Goal: Transaction & Acquisition: Obtain resource

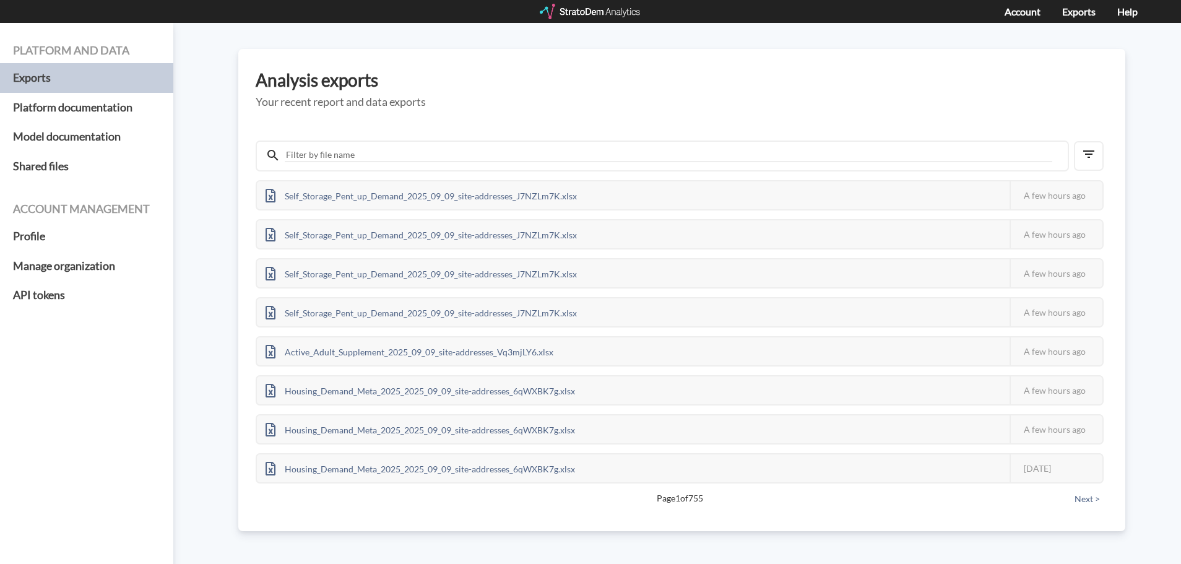
click at [616, 10] on div at bounding box center [591, 11] width 102 height 15
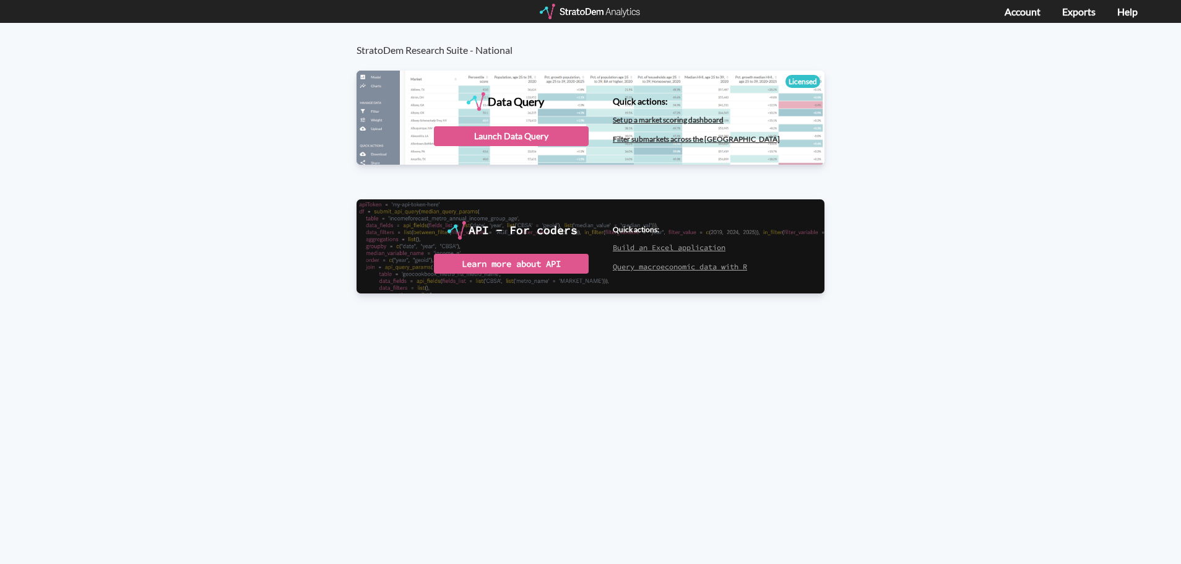
click at [611, 4] on div at bounding box center [591, 11] width 102 height 15
click at [501, 363] on div "StratoDem Research Suite - National Data Query Licensed StratoDem Data Query Qu…" at bounding box center [590, 294] width 1181 height 542
click at [602, 12] on div at bounding box center [591, 11] width 102 height 15
click at [491, 137] on div "Launch Data Query" at bounding box center [511, 136] width 155 height 20
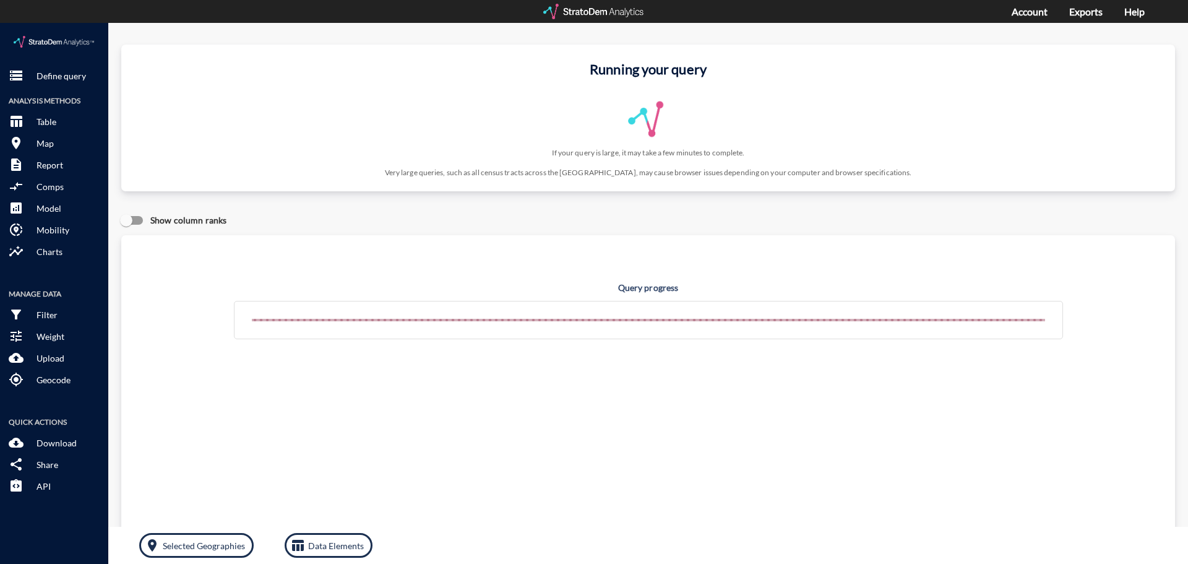
click div "storage Define query Analysis Methods table_chart Table room Map description Re…"
click img
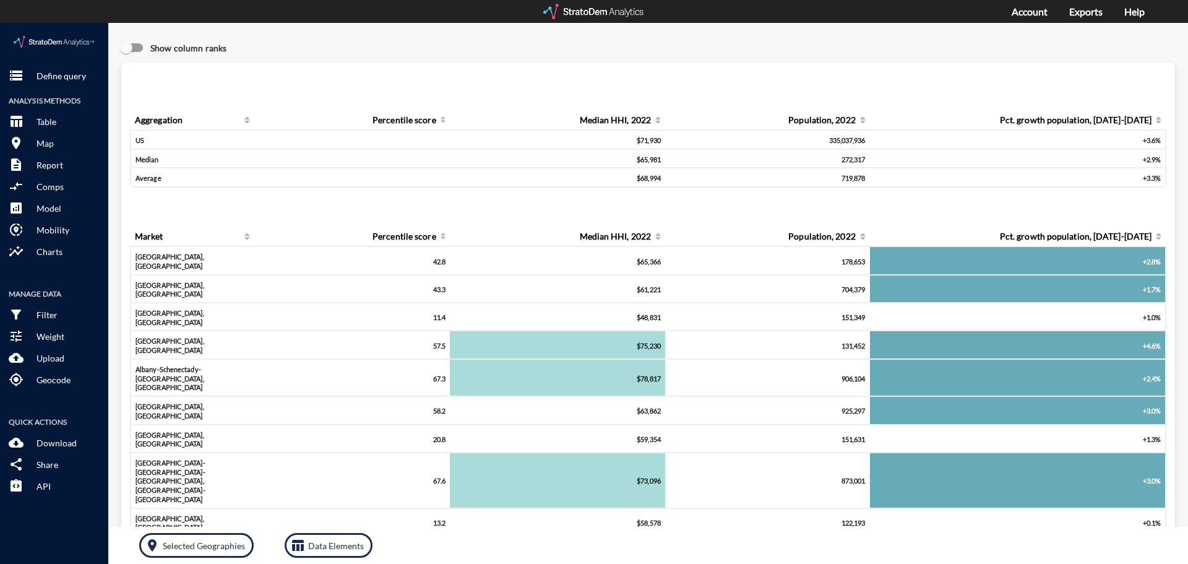
click img
click at [610, 6] on div at bounding box center [594, 11] width 102 height 15
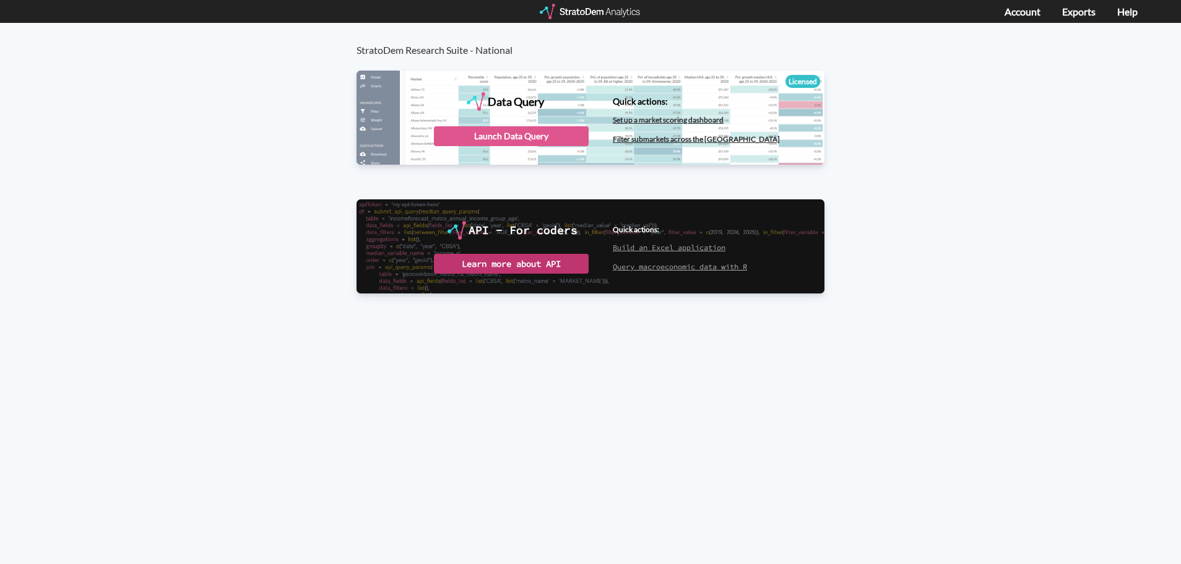
click at [554, 267] on div "Learn more about API" at bounding box center [511, 264] width 155 height 20
click at [653, 140] on link "Filter submarkets across the [GEOGRAPHIC_DATA]" at bounding box center [696, 138] width 167 height 9
click at [476, 132] on div "Launch Data Query" at bounding box center [511, 136] width 155 height 20
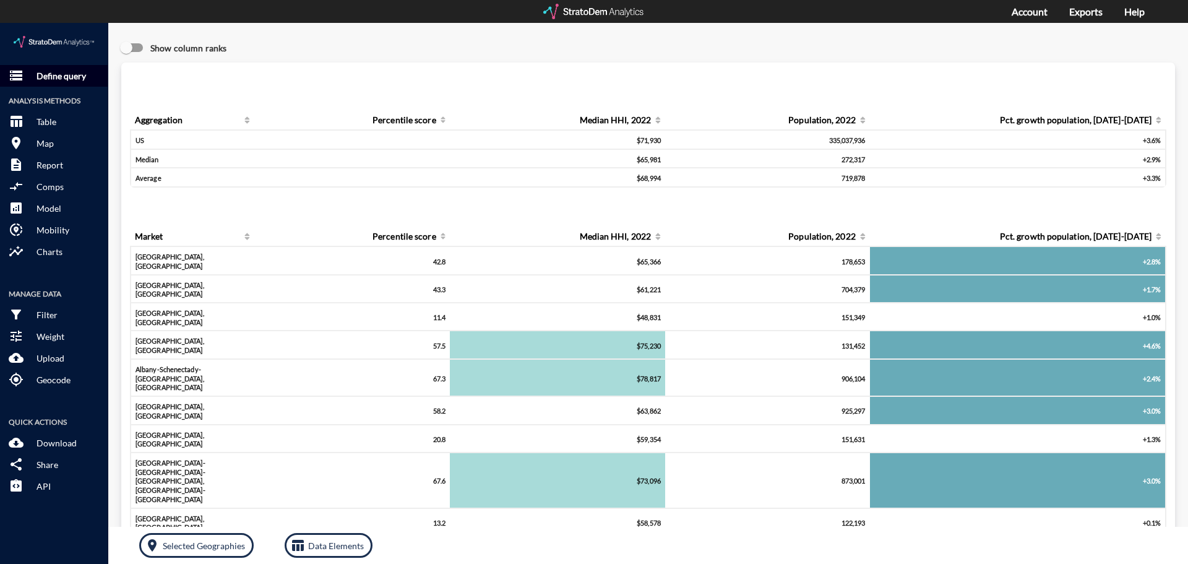
click p "Define query"
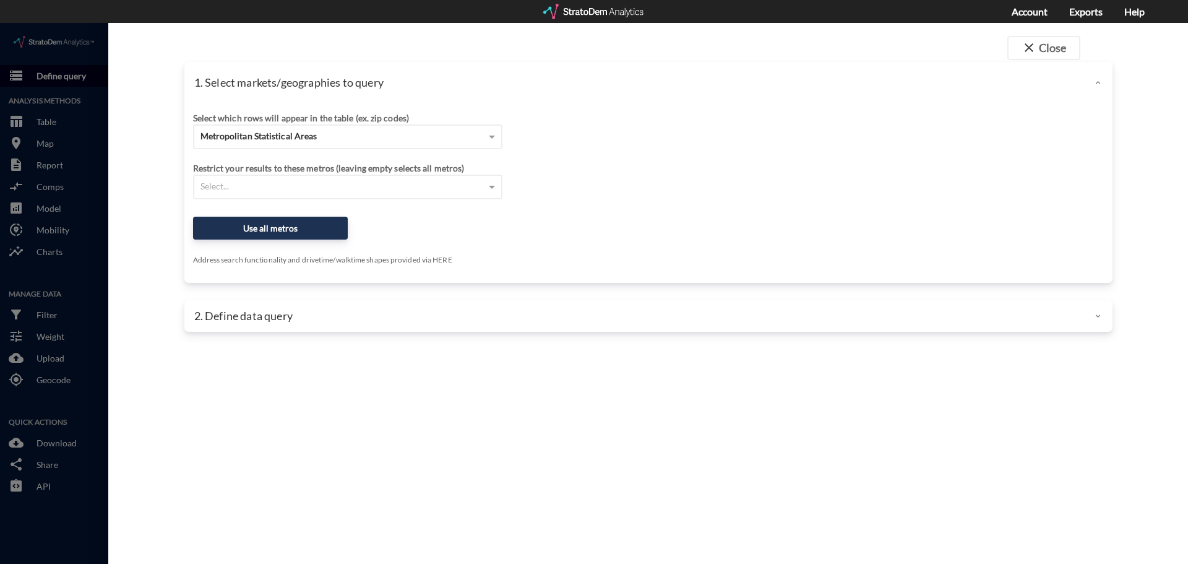
click div
click button "close Close"
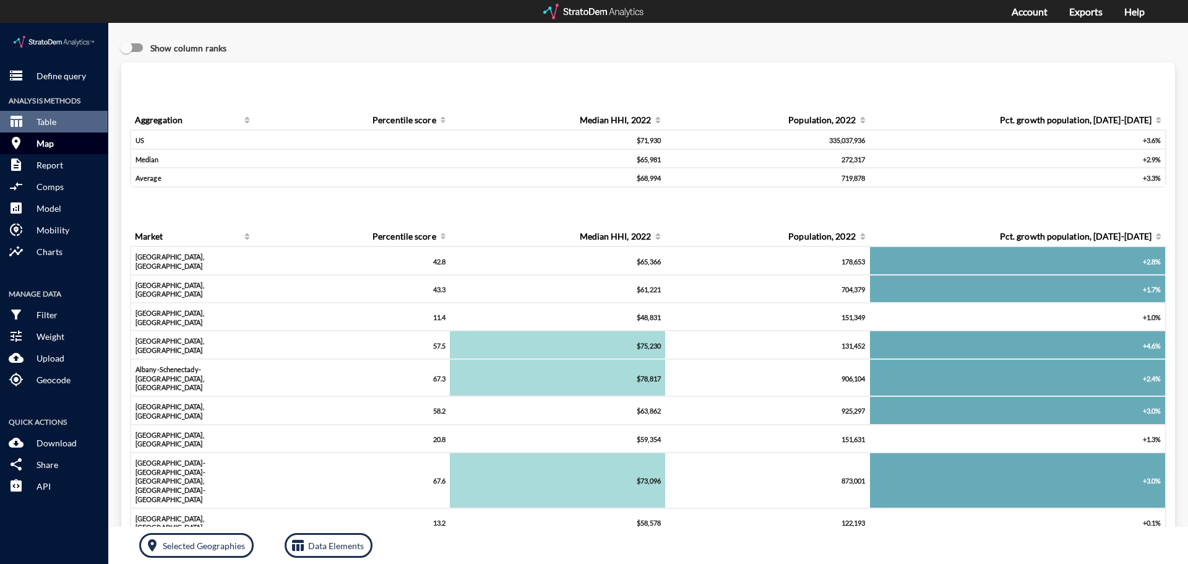
click p "Map"
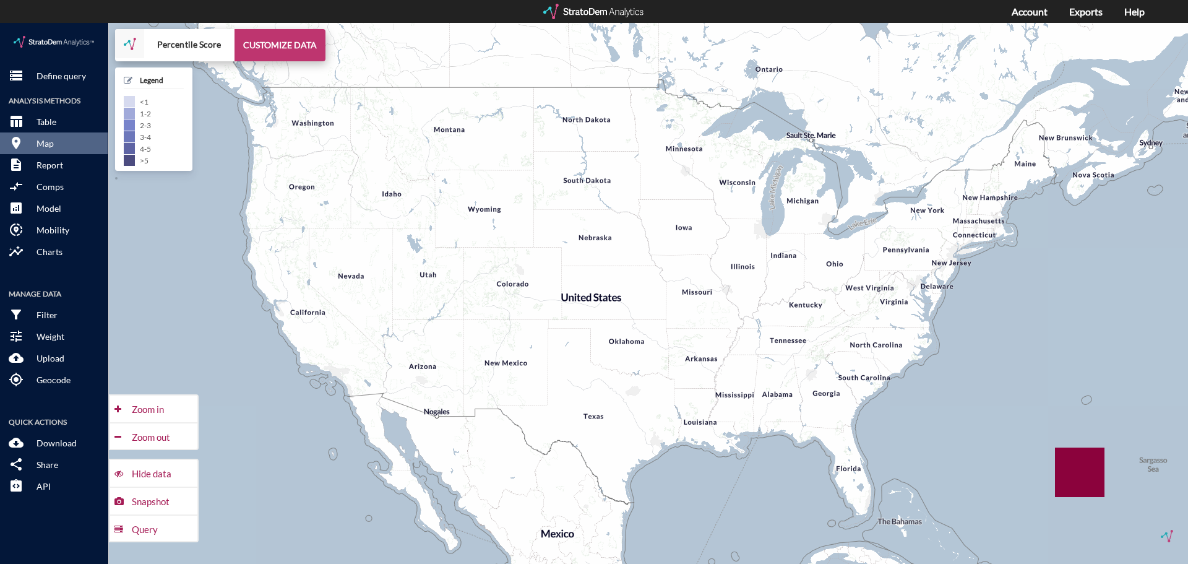
click button "CUSTOMIZE DATA"
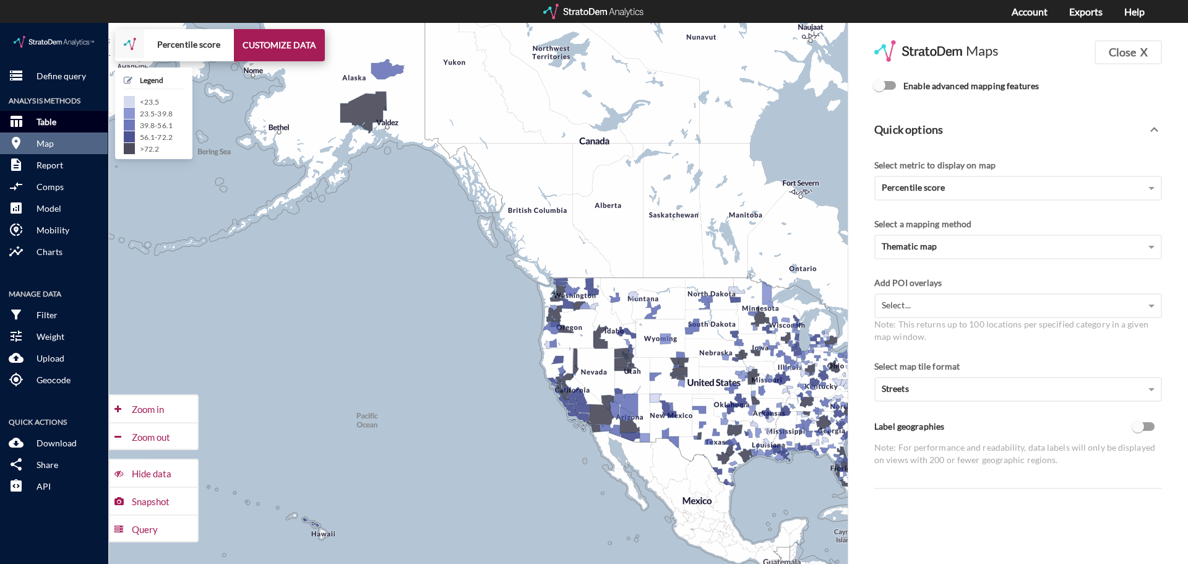
click button "table_chart Table"
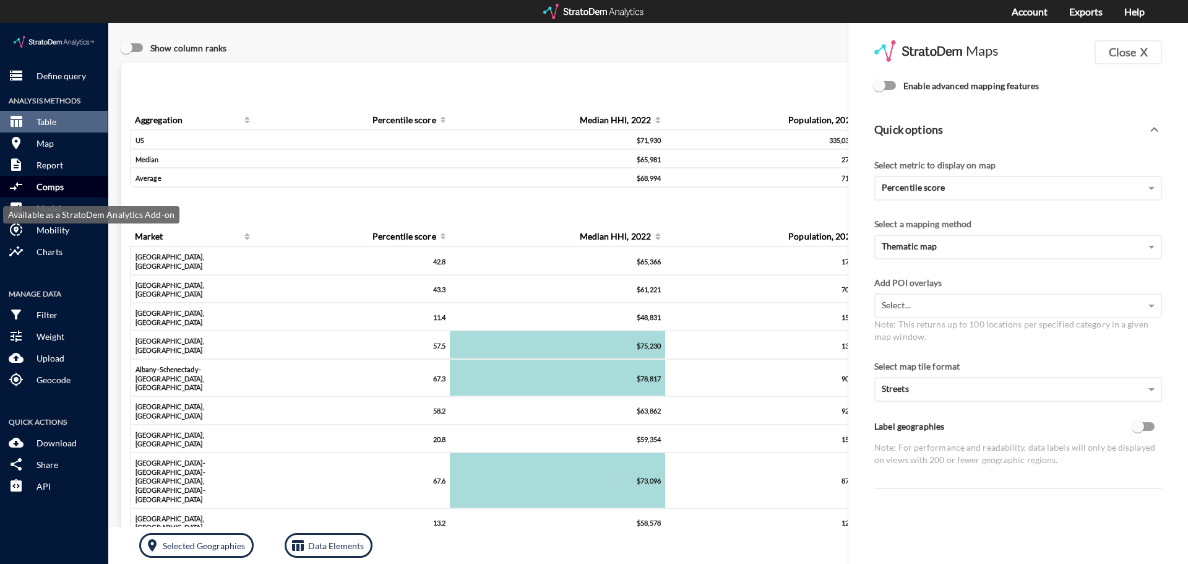
click button "compare_arrows Comps"
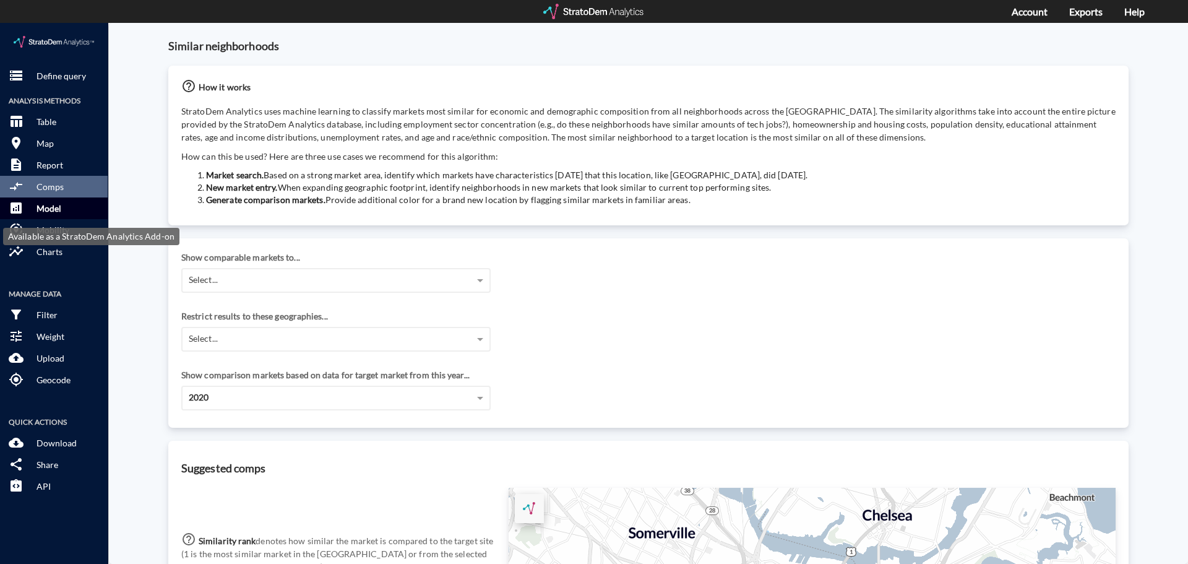
click button "analytics Model"
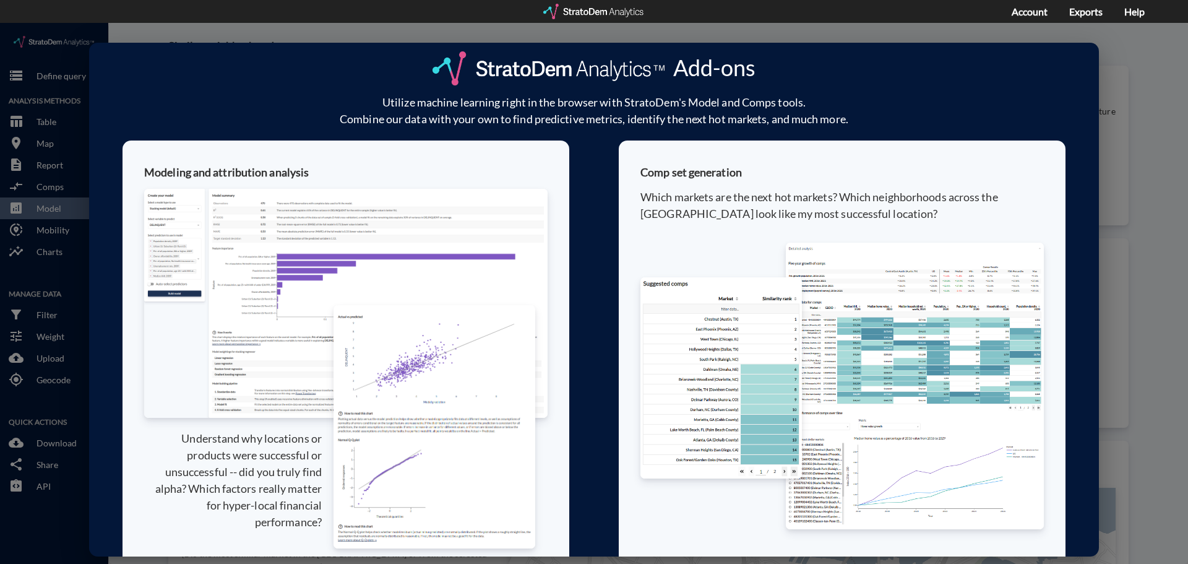
click div "Add-ons Utilize machine learning right in the browser with StratoDem's Model an…"
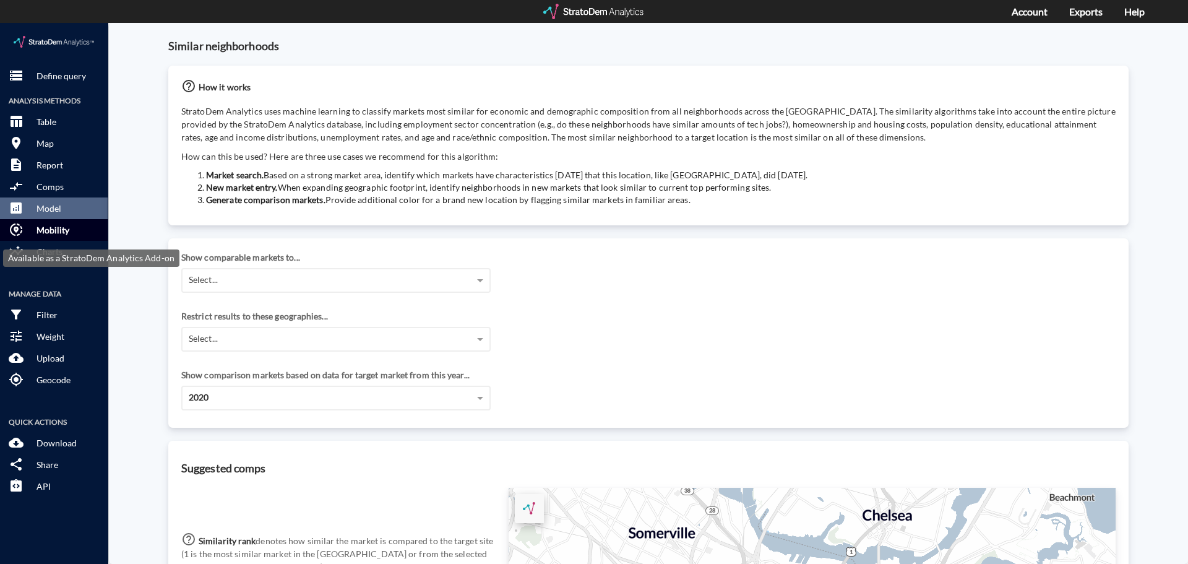
click p "Mobility"
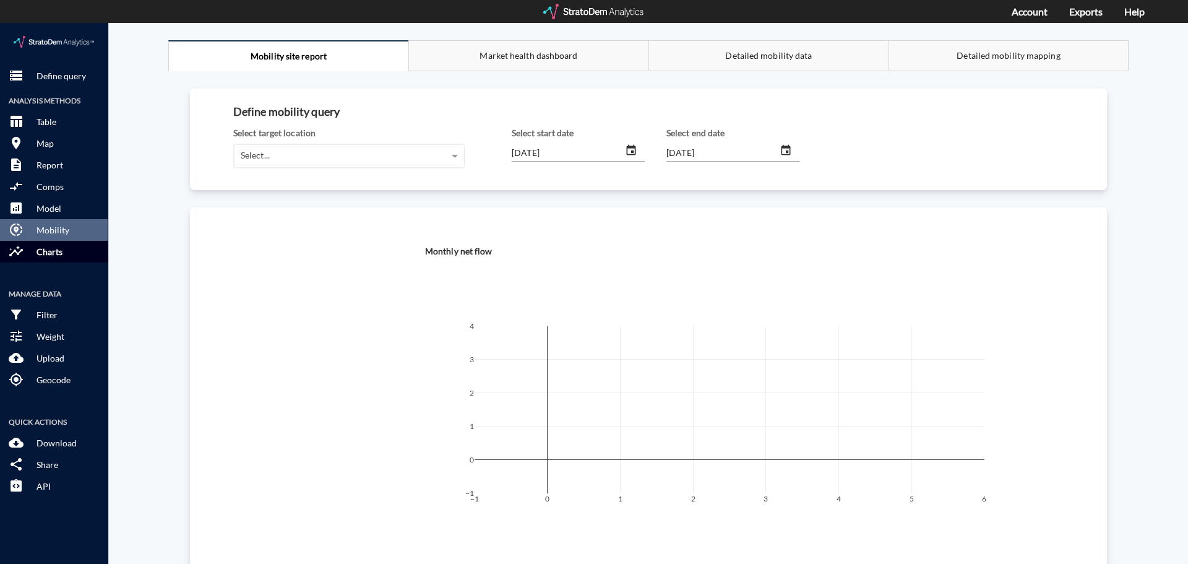
click button "insights Charts"
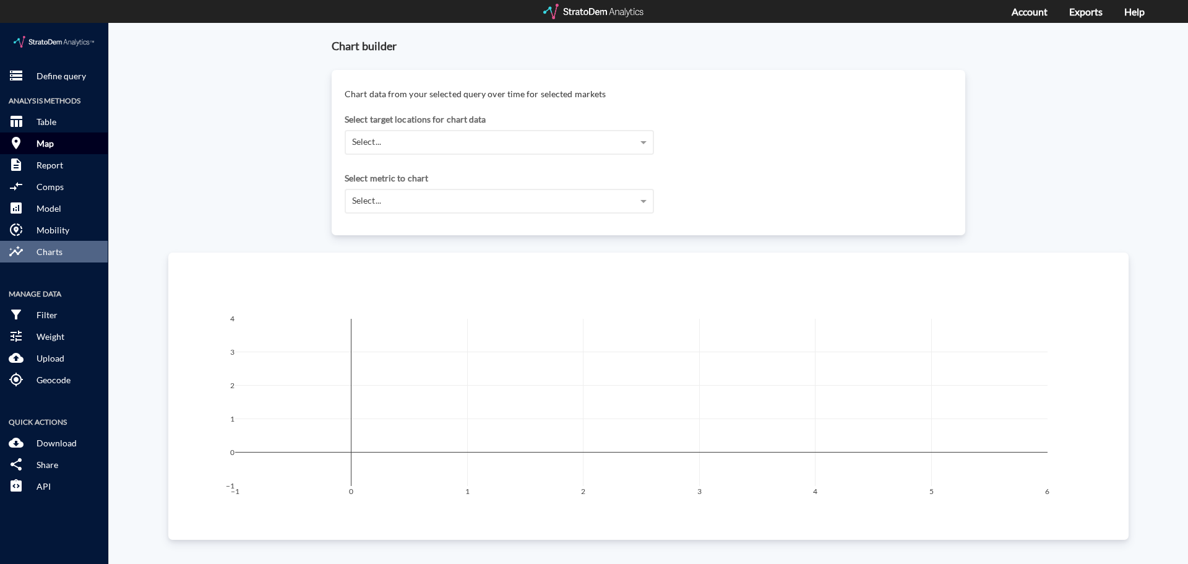
click button "room Map"
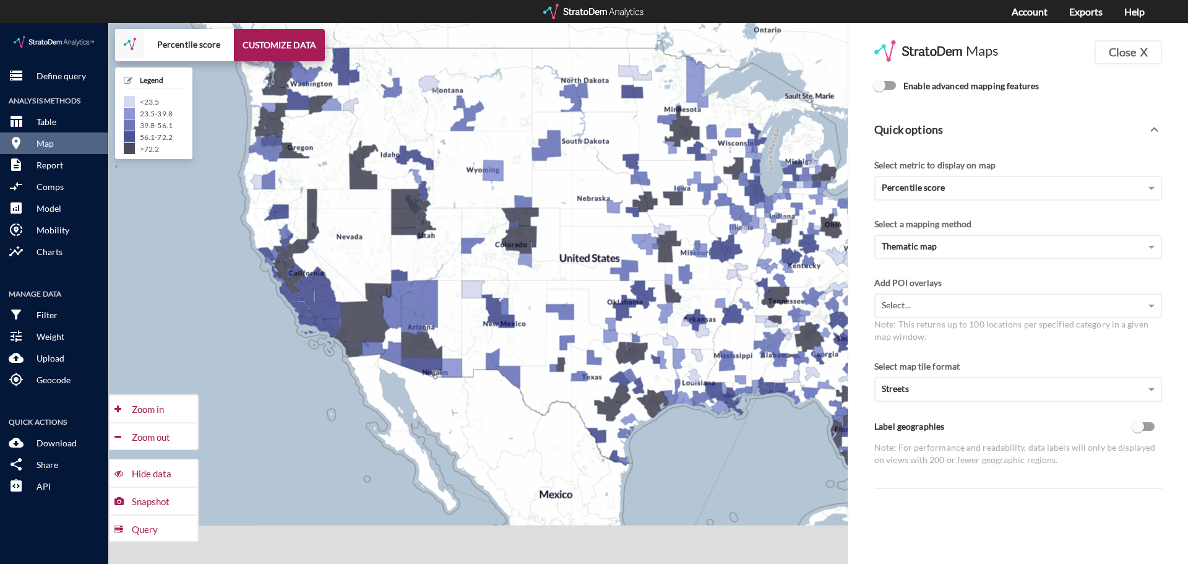
drag, startPoint x: 734, startPoint y: 446, endPoint x: 495, endPoint y: 386, distance: 246.3
click div "+ − Percentile score CUSTOMIZE DATA Legend < 23.5 23.5 - 39.8 39.8 - 56.1 56.1 …"
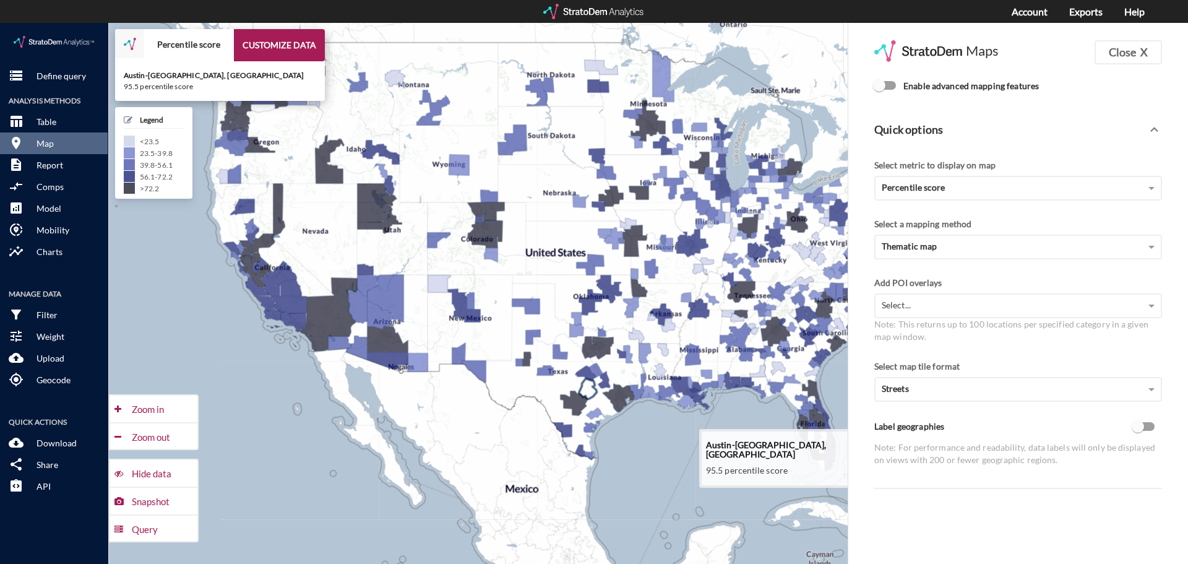
click icon
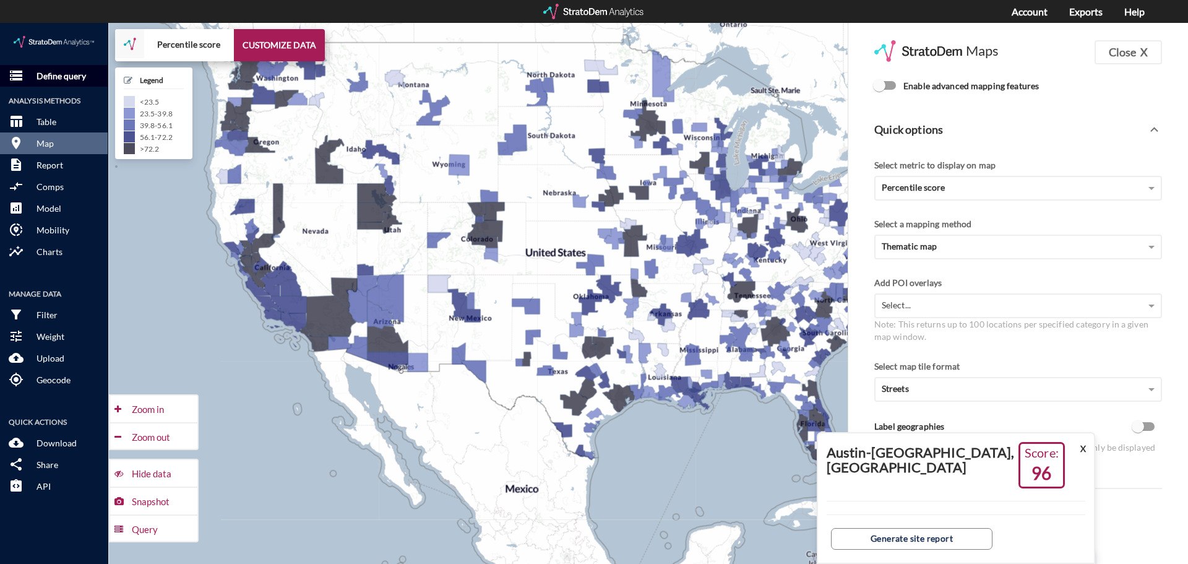
click p "Define query"
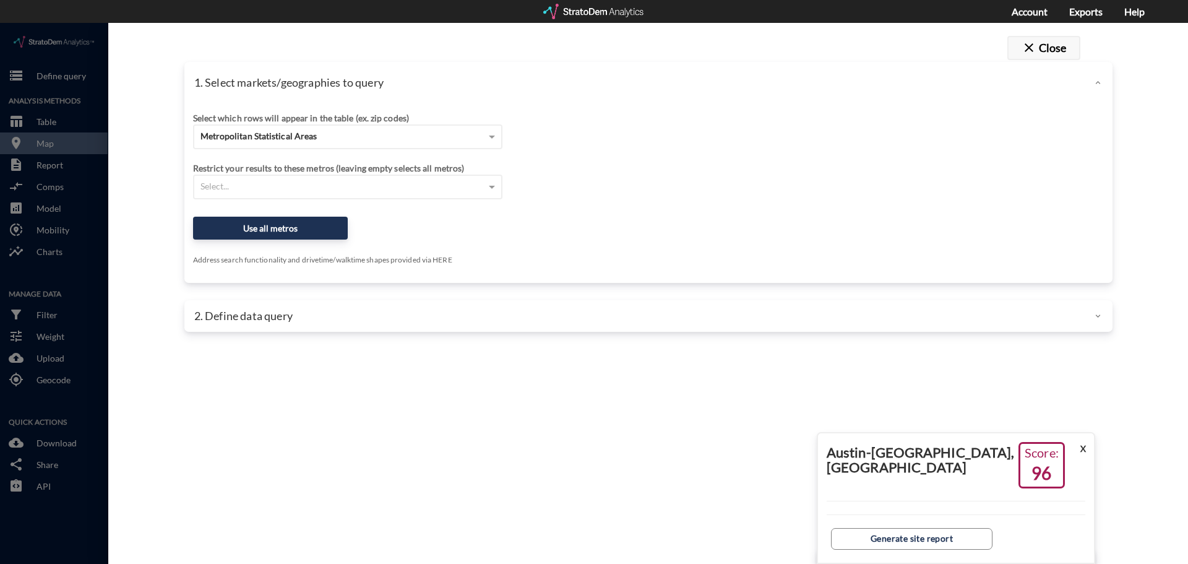
click button "close Close"
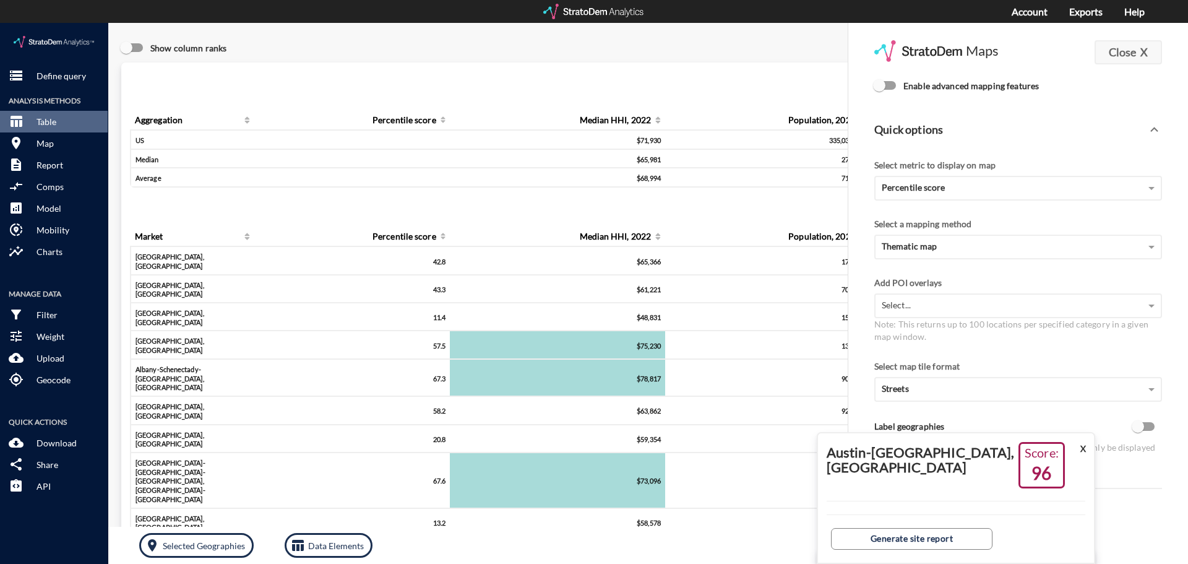
click button "Close X"
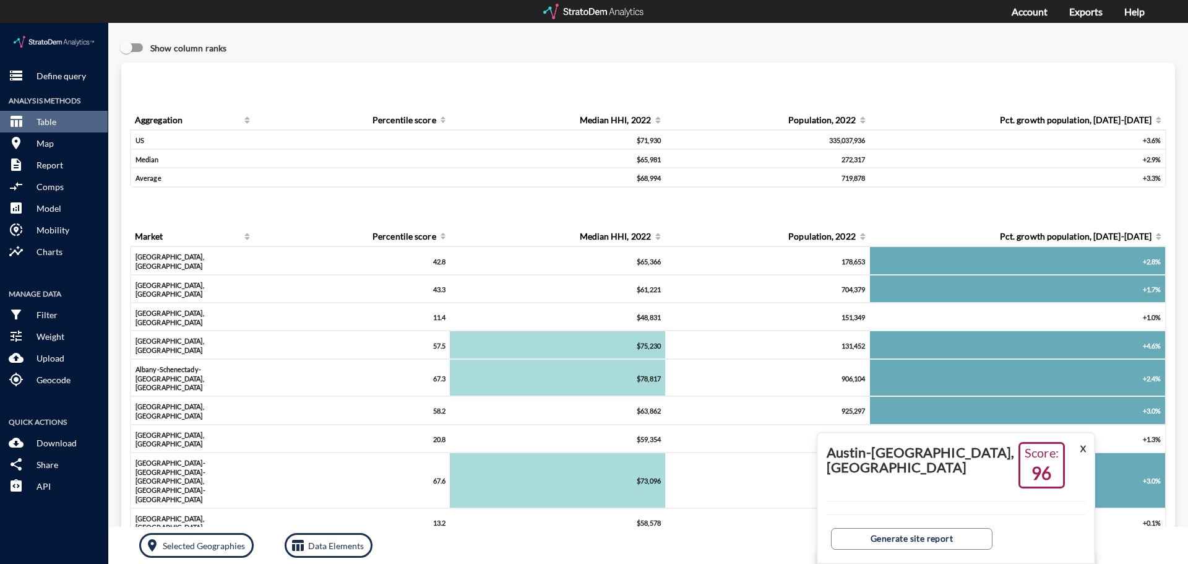
click at [584, 10] on div at bounding box center [594, 11] width 102 height 15
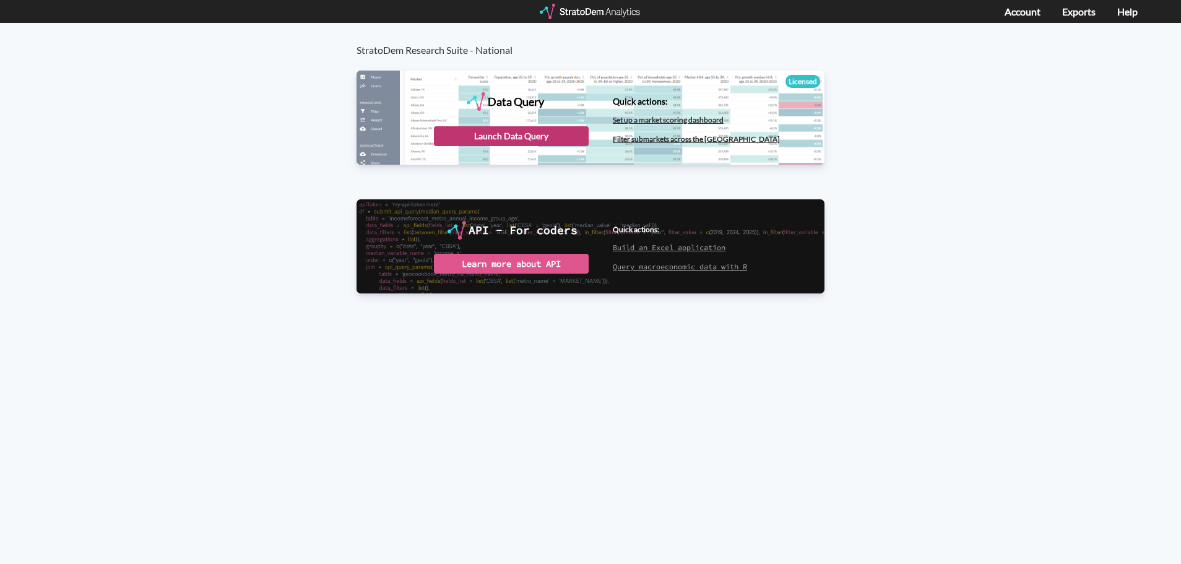
click at [494, 131] on div "Launch Data Query" at bounding box center [511, 136] width 155 height 20
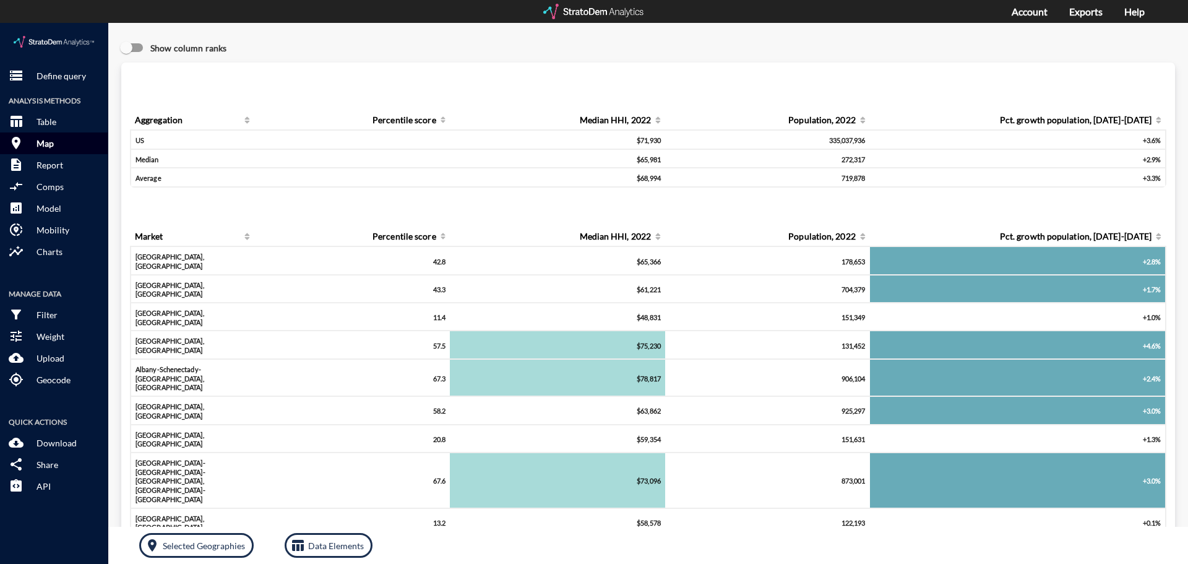
click button "room Map"
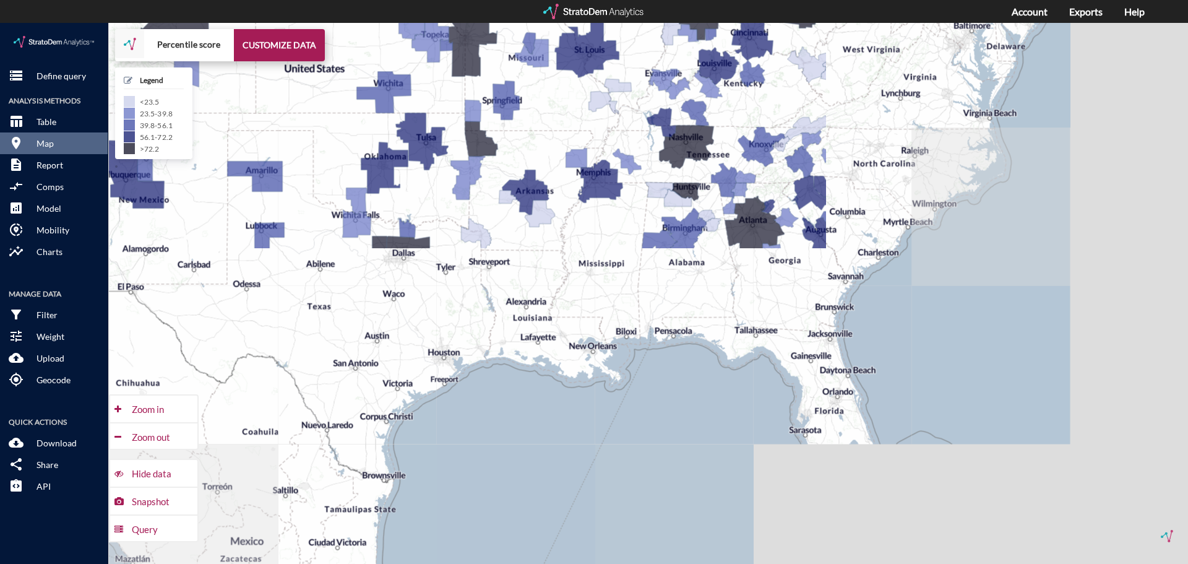
drag, startPoint x: 739, startPoint y: 401, endPoint x: 562, endPoint y: 234, distance: 243.4
click div "+ − Percentile score CUSTOMIZE DATA Legend < 23.5 23.5 - 39.8 39.8 - 56.1 56.1 …"
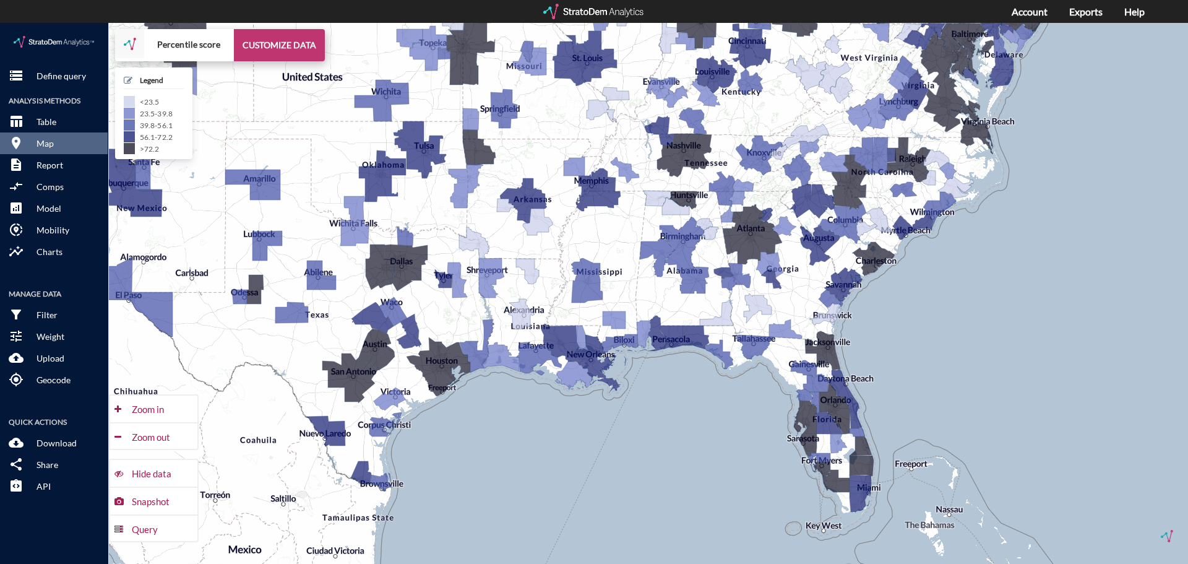
click button "CUSTOMIZE DATA"
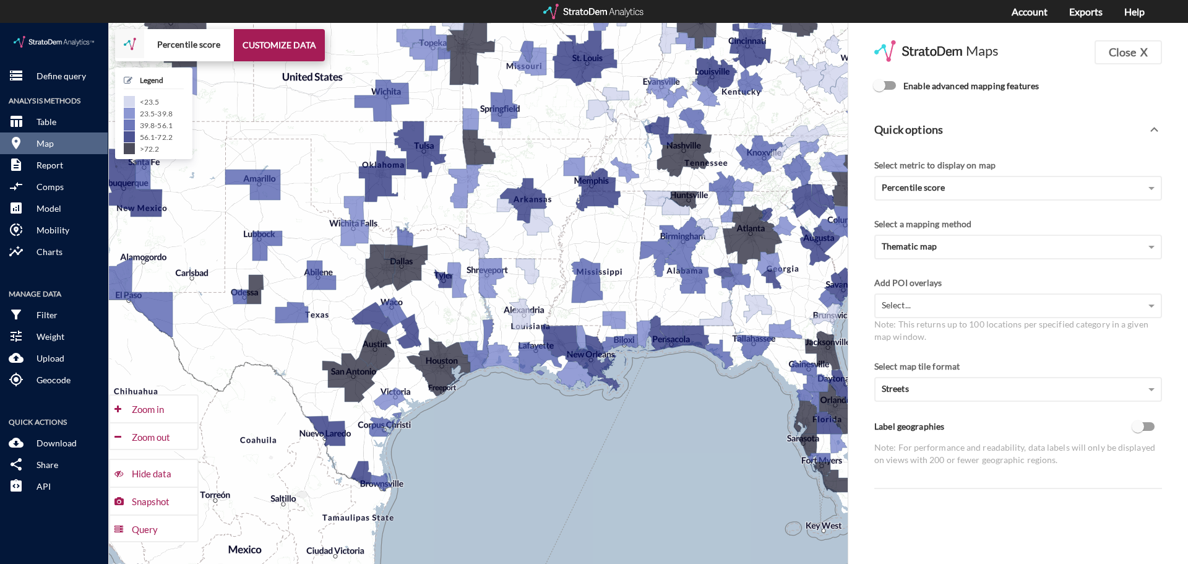
click input "Enable advanced mapping features"
checkbox input "true"
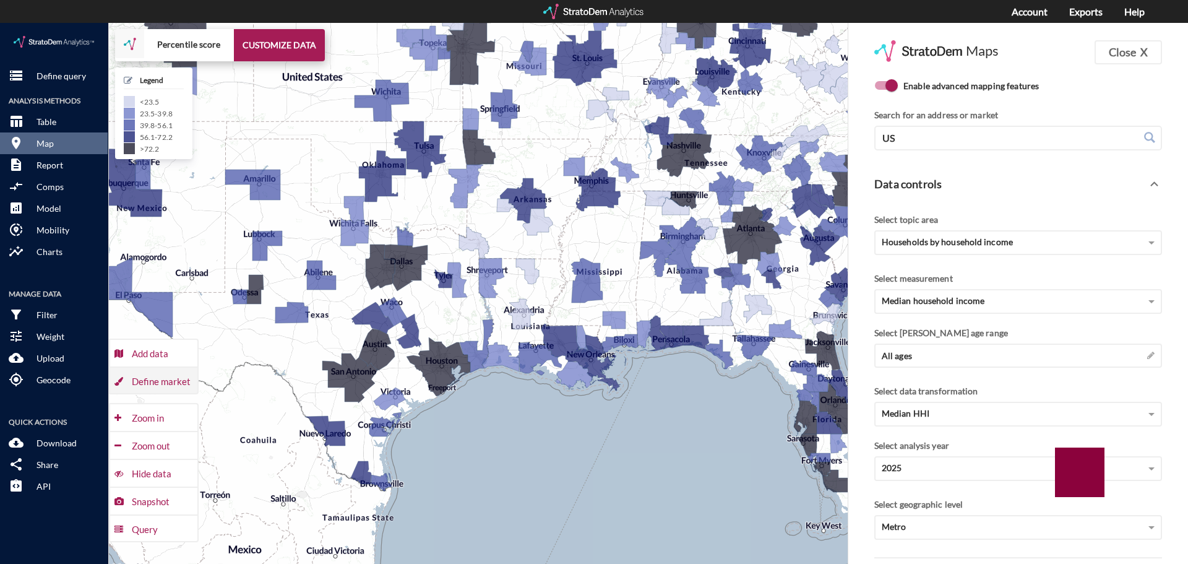
click div "Define market"
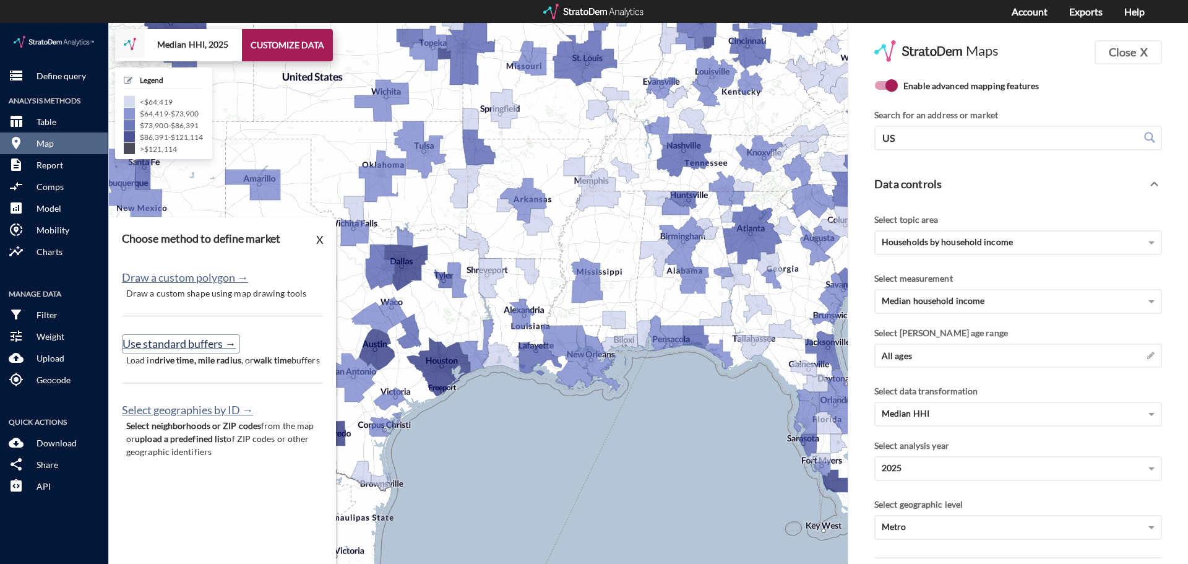
click button "Use standard buffers →"
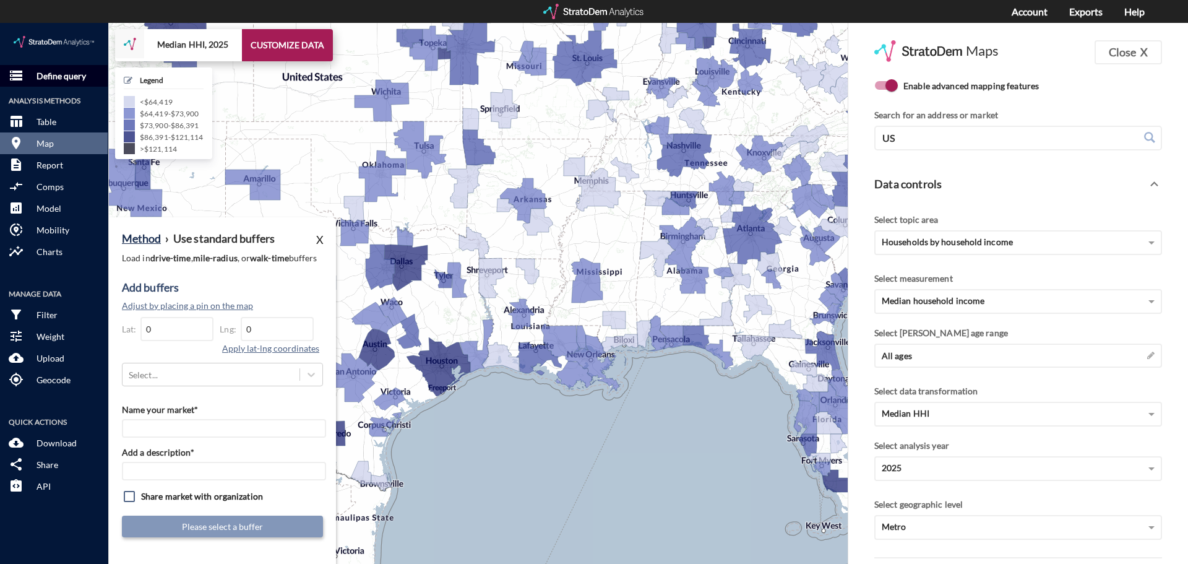
click p "Define query"
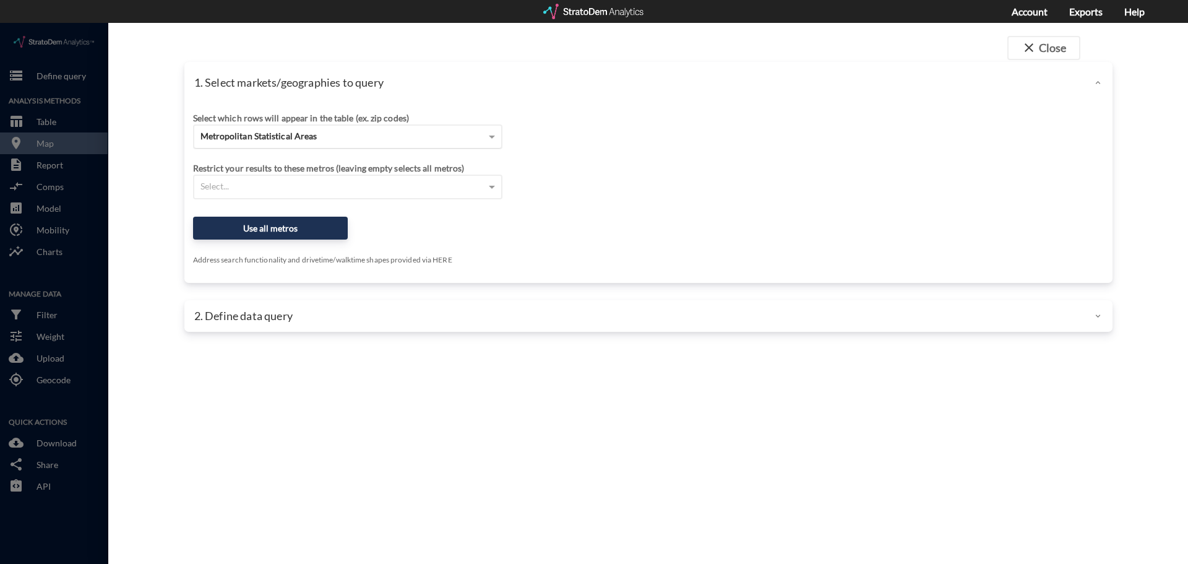
click span "Metropolitan Statistical Areas"
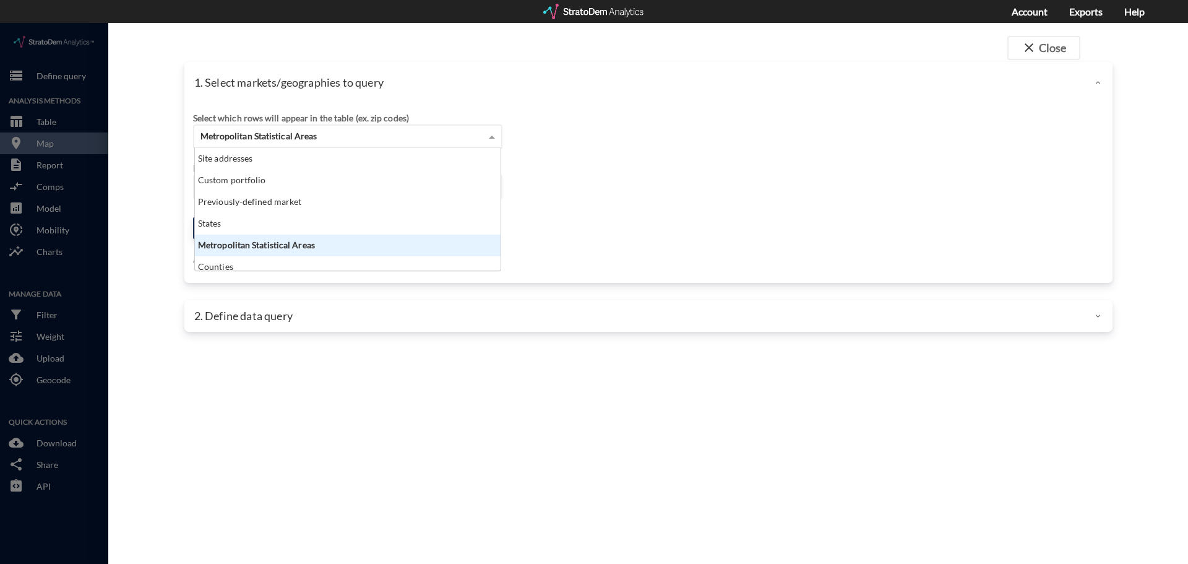
scroll to position [113, 298]
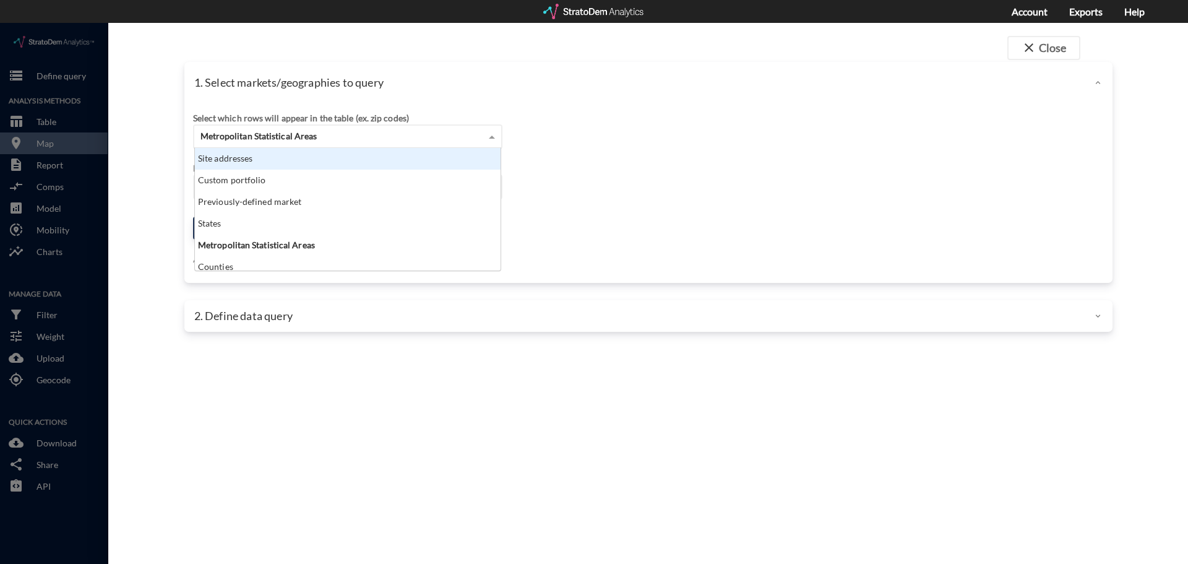
click div "Site addresses"
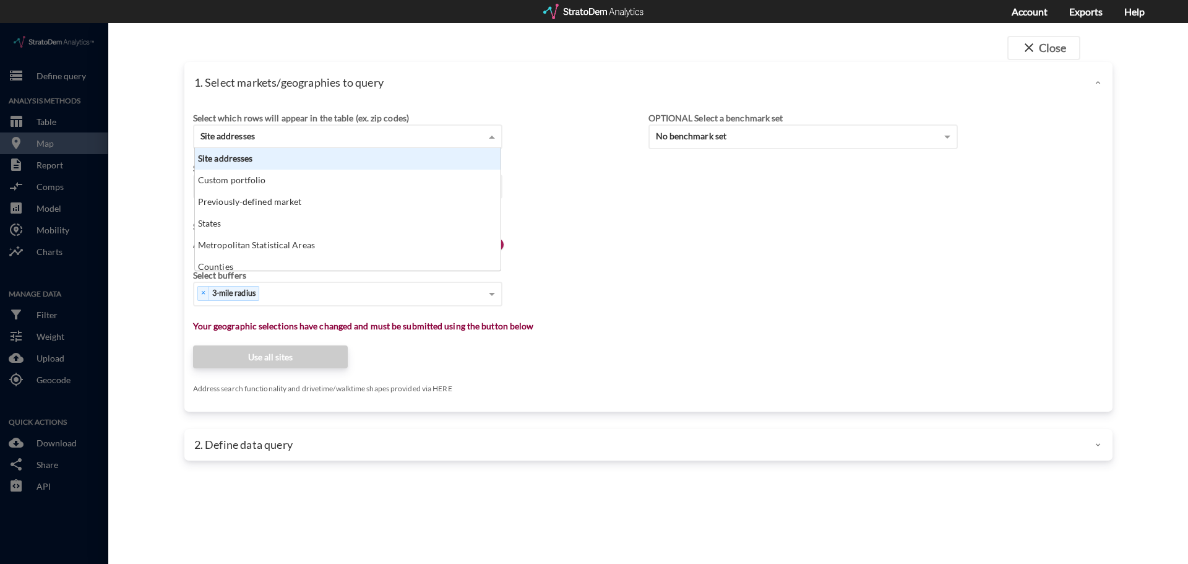
click div "Site addresses"
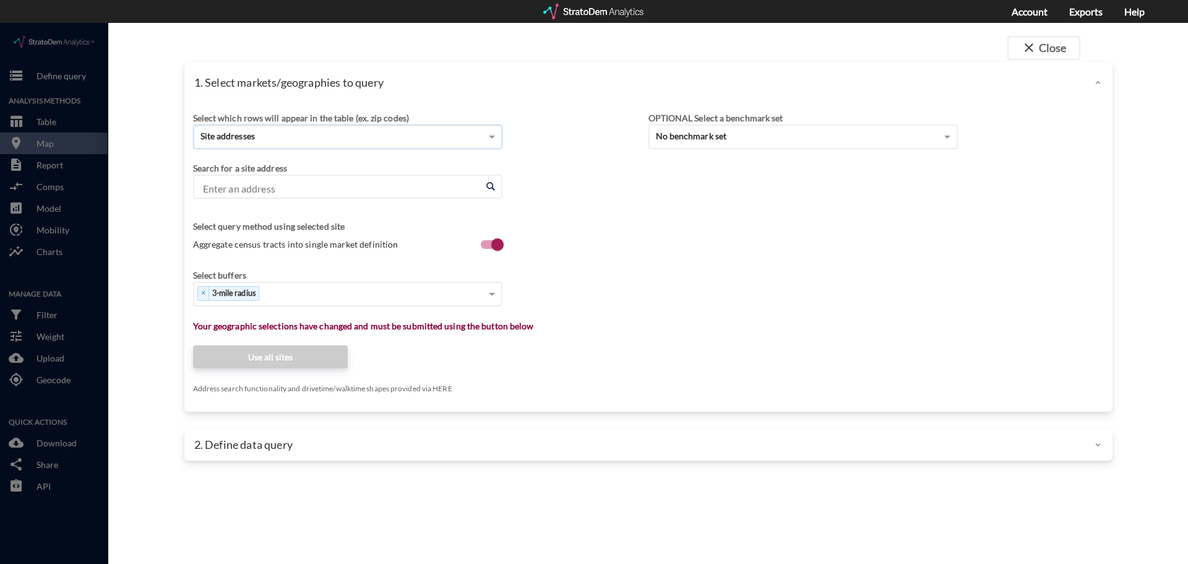
click input "Enter an address"
click li "421 Deep Oak Dr, Rolesville, North Carolina"
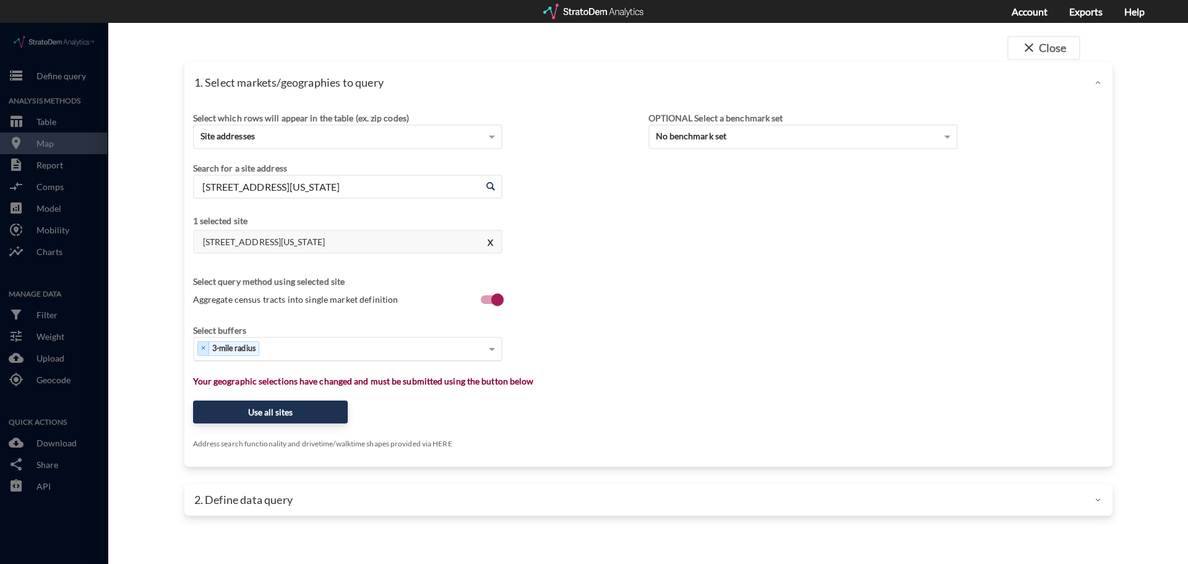
type input "421 Deep Oak Dr, Rolesville, North Carolina"
drag, startPoint x: 649, startPoint y: 93, endPoint x: 782, endPoint y: 87, distance: 132.6
click div "OPTIONAL Select a benchmark set No benchmark set"
click div "Search for a site address Enter an address 421 Deep Oak Dr, Rolesville, North C…"
click div "Select..."
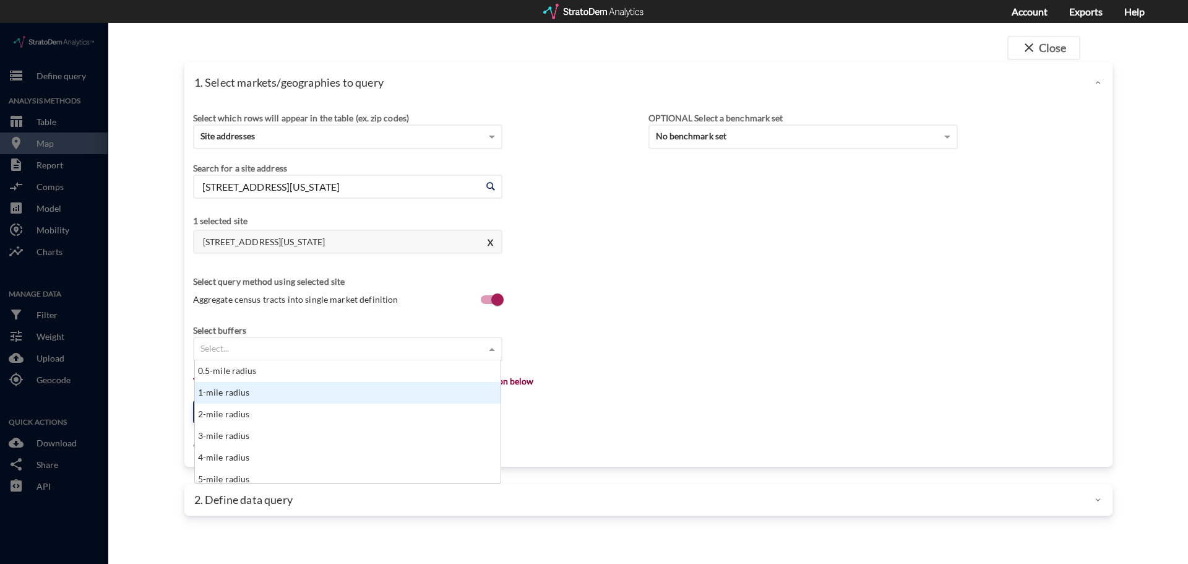
drag, startPoint x: 246, startPoint y: 368, endPoint x: 248, endPoint y: 361, distance: 7.1
click div "1-mile radius"
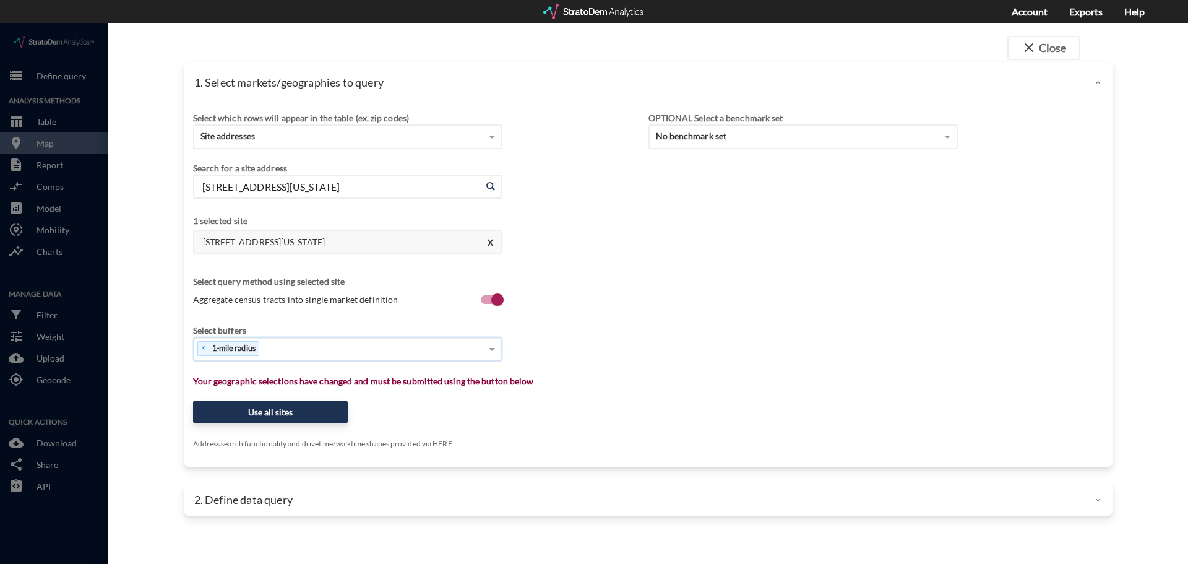
click div "× 1-mile radius"
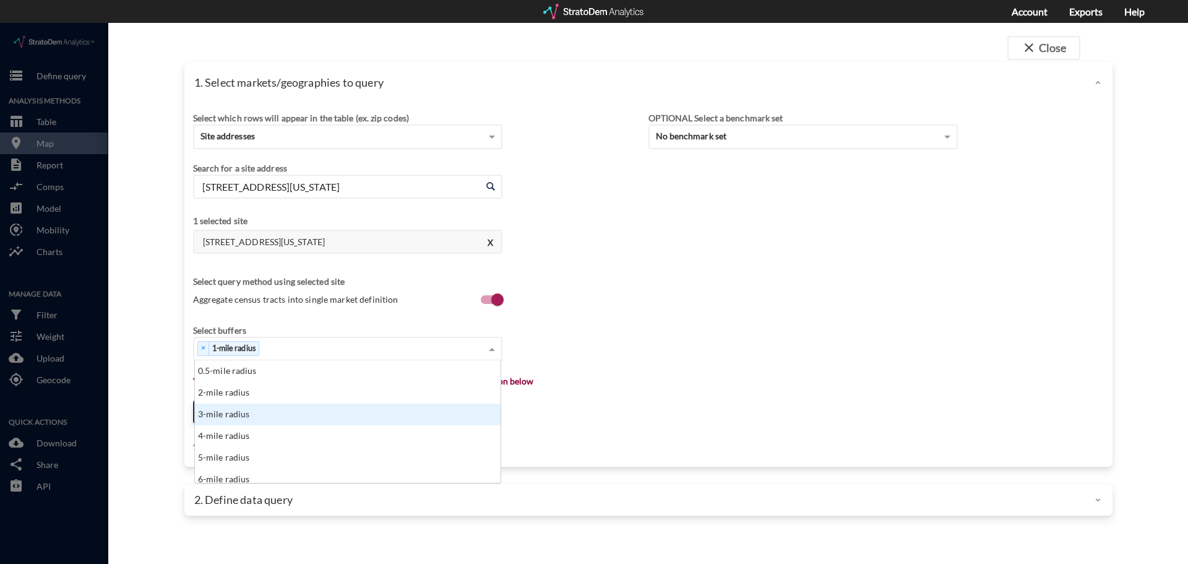
click div "3-mile radius"
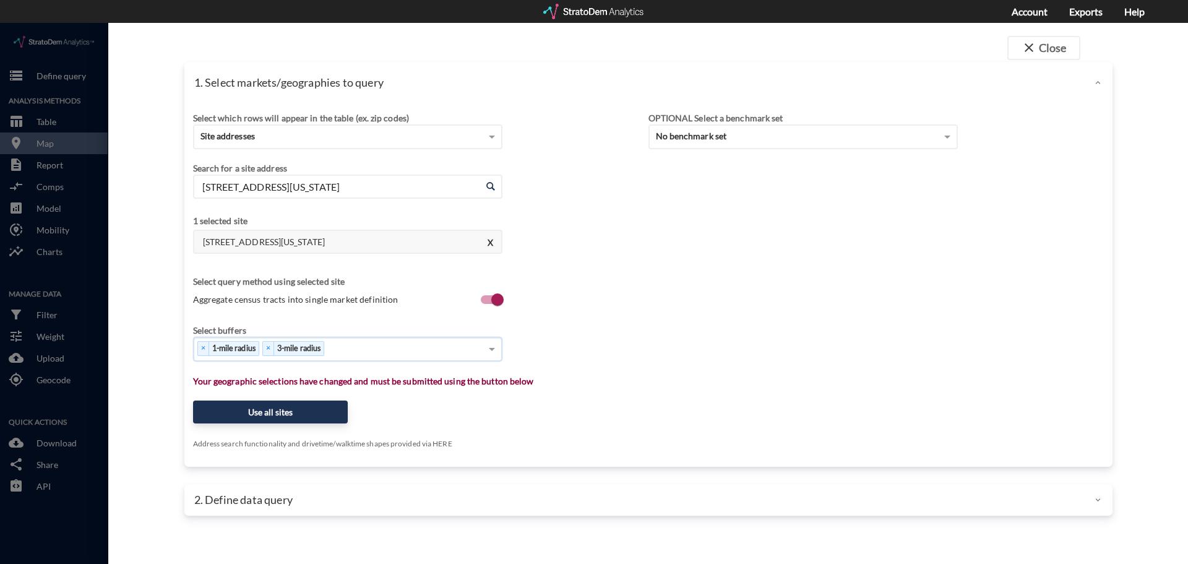
click div "× 1-mile radius × 3-mile radius"
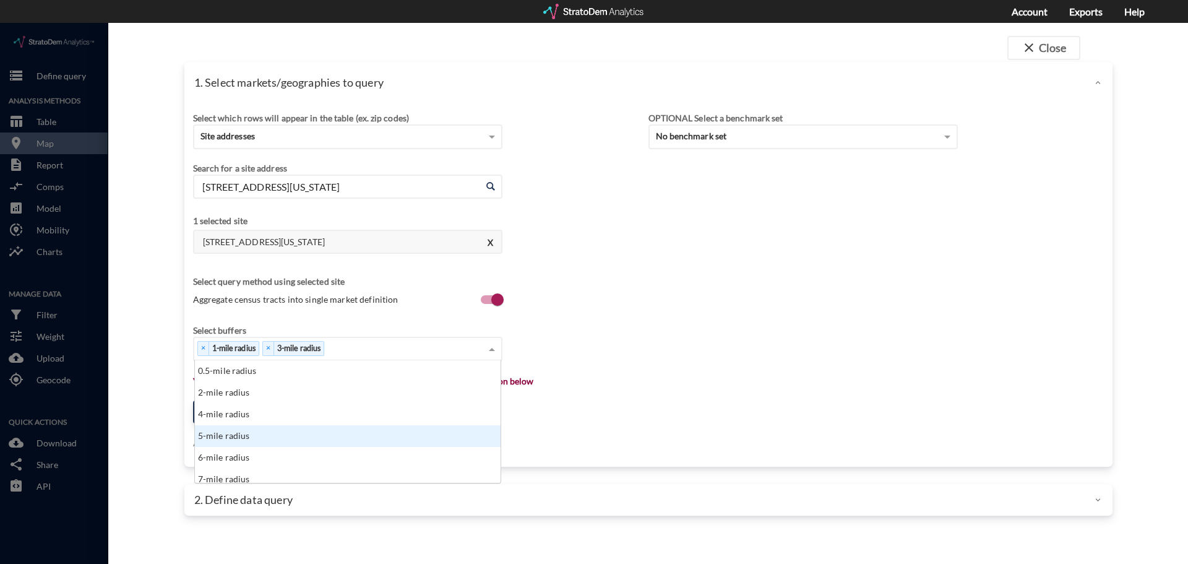
click div "5-mile radius"
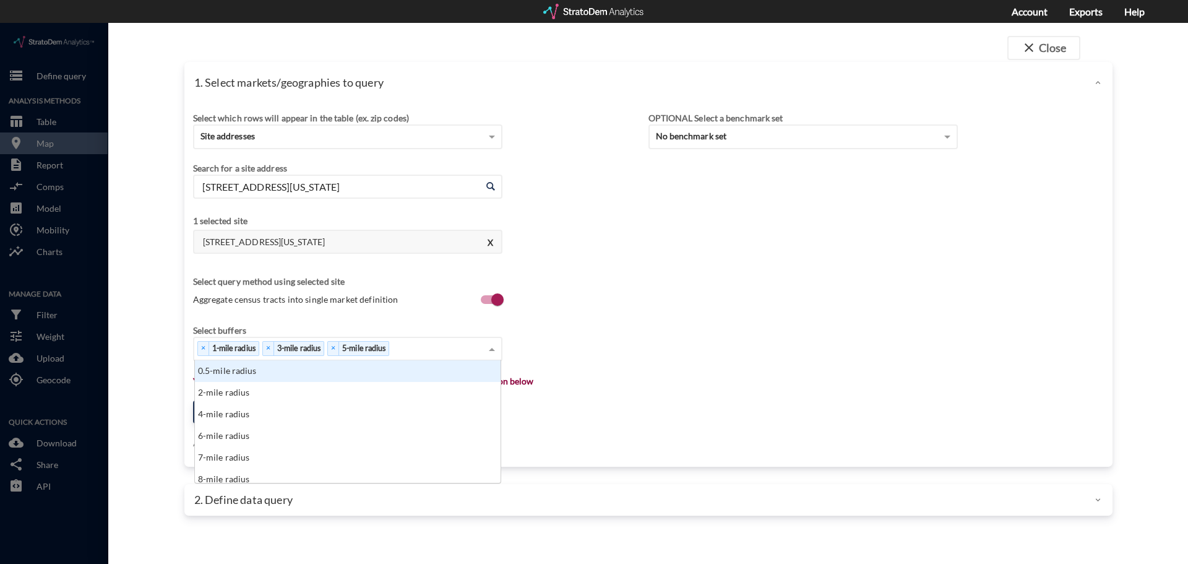
click div "× 1-mile radius × 3-mile radius × 5-mile radius"
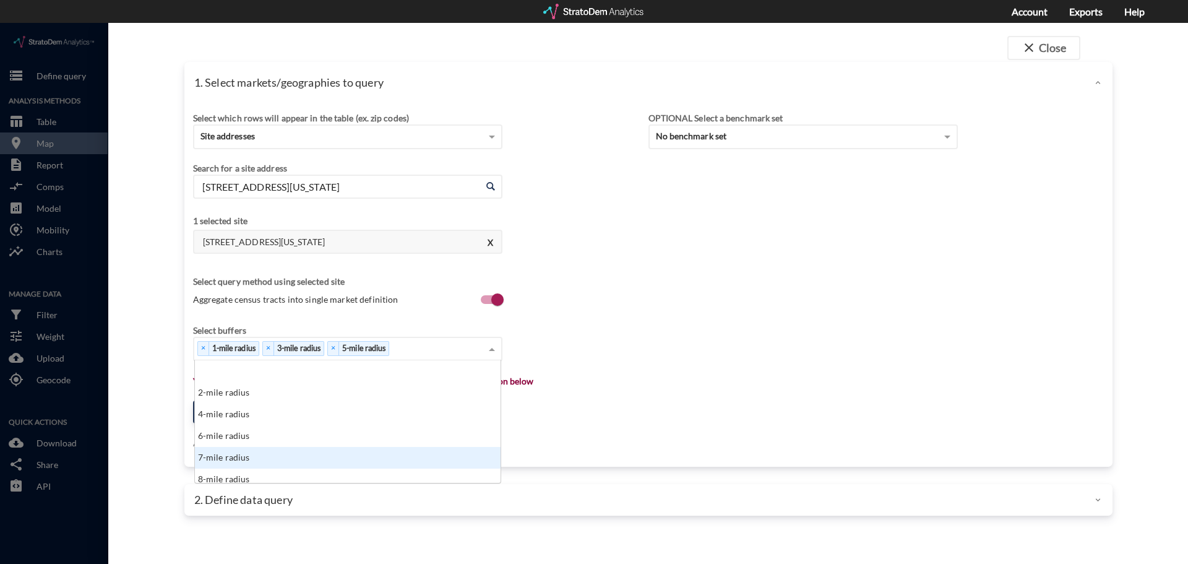
scroll to position [62, 0]
click div "10-mile radius"
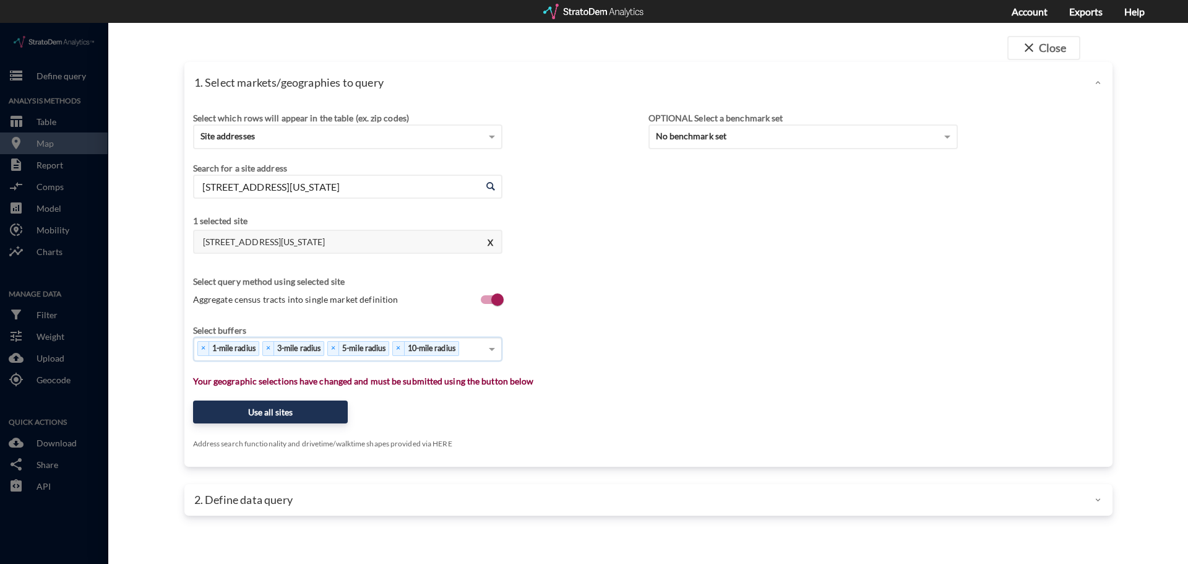
click div "Select which rows will appear in the table (ex. zip codes) Site addresses Selec…"
click button "Use all sites"
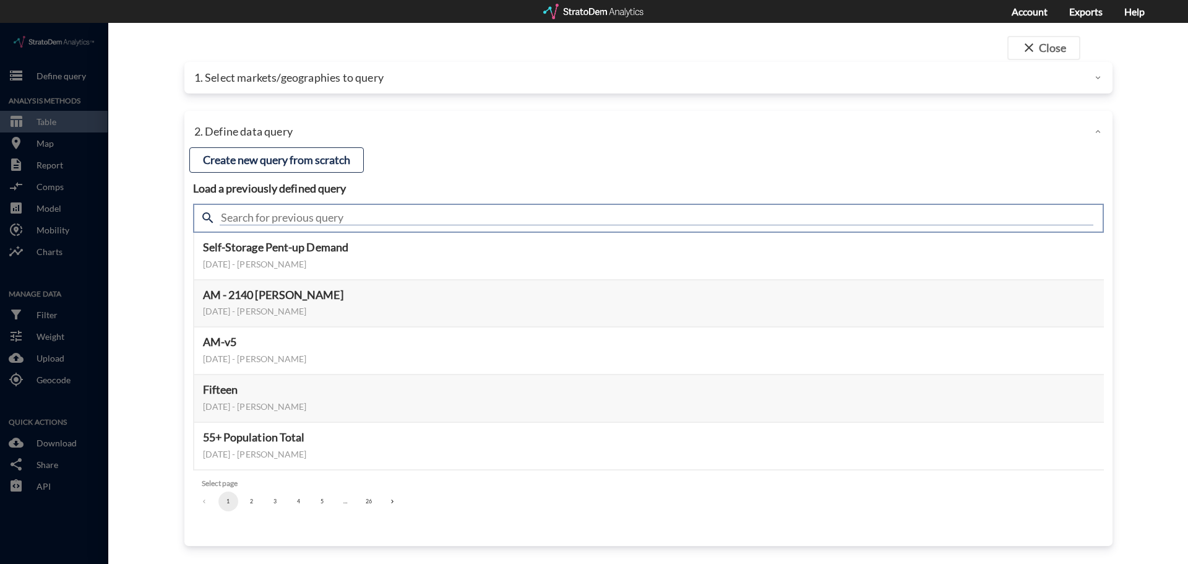
click input "text"
type input "housing"
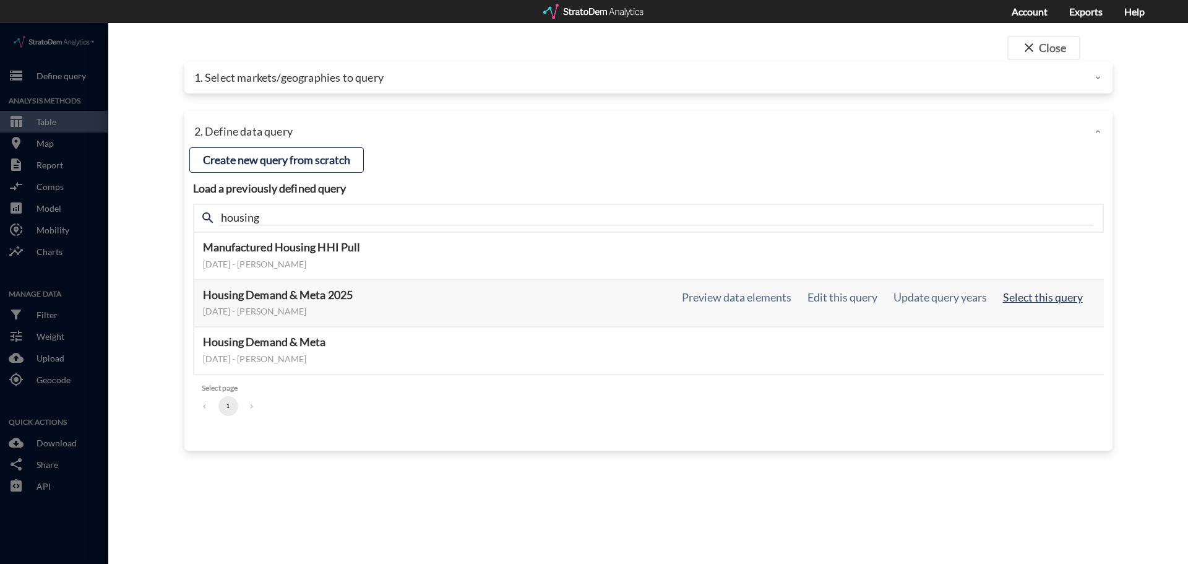
click button "Select this query"
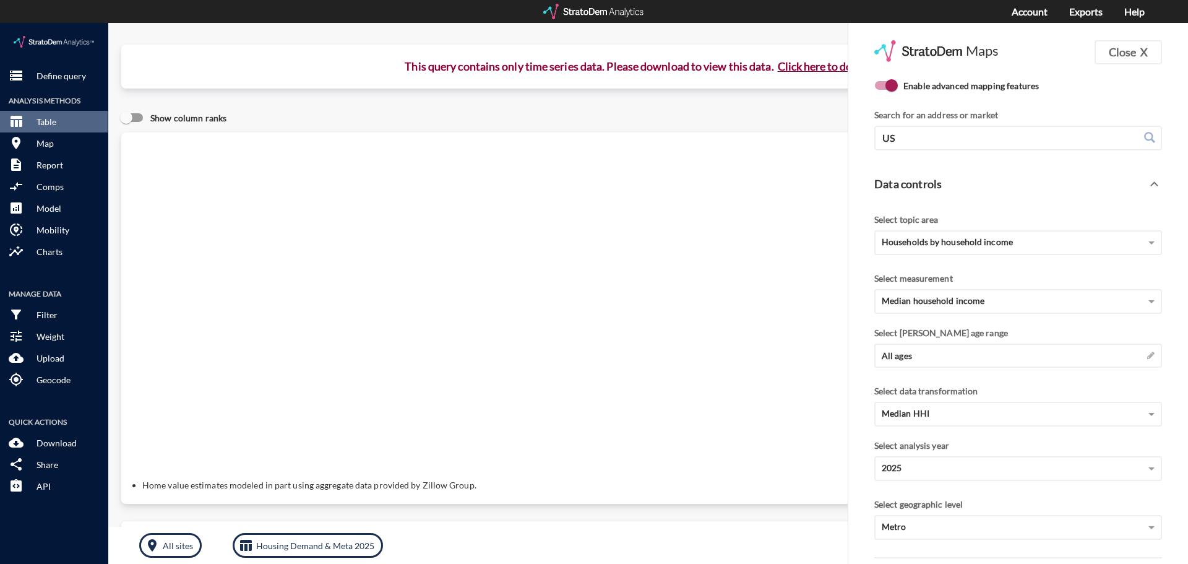
click button "Click here to download"
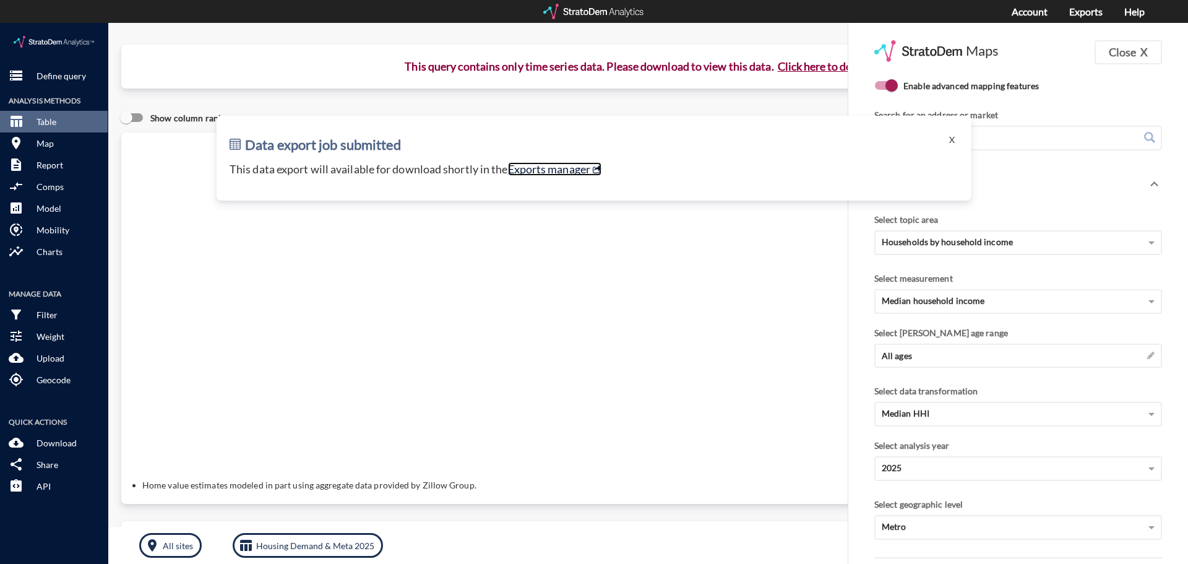
click link "Exports manager"
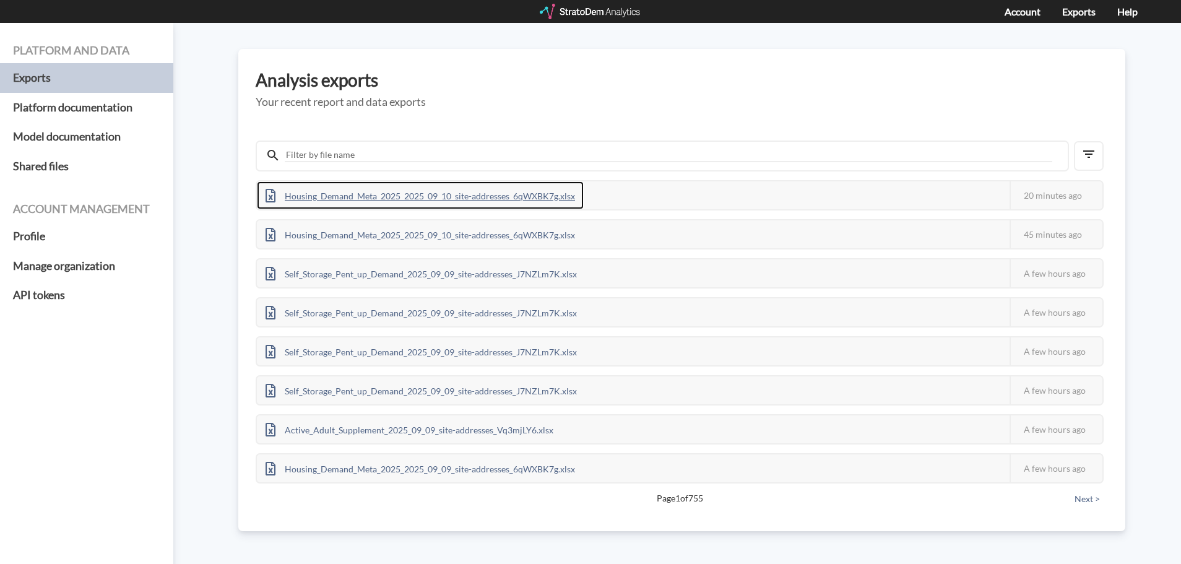
click at [340, 192] on div "Housing_Demand_Meta_2025_2025_09_10_site-addresses_6qWXBK7g.xlsx" at bounding box center [420, 195] width 327 height 28
